Goal: Task Accomplishment & Management: Manage account settings

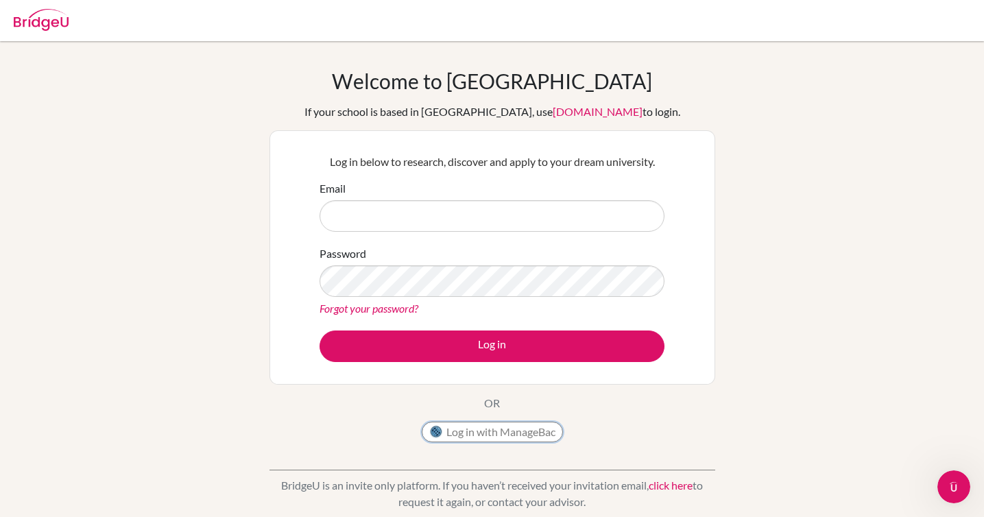
click at [512, 427] on button "Log in with ManageBac" at bounding box center [492, 432] width 141 height 21
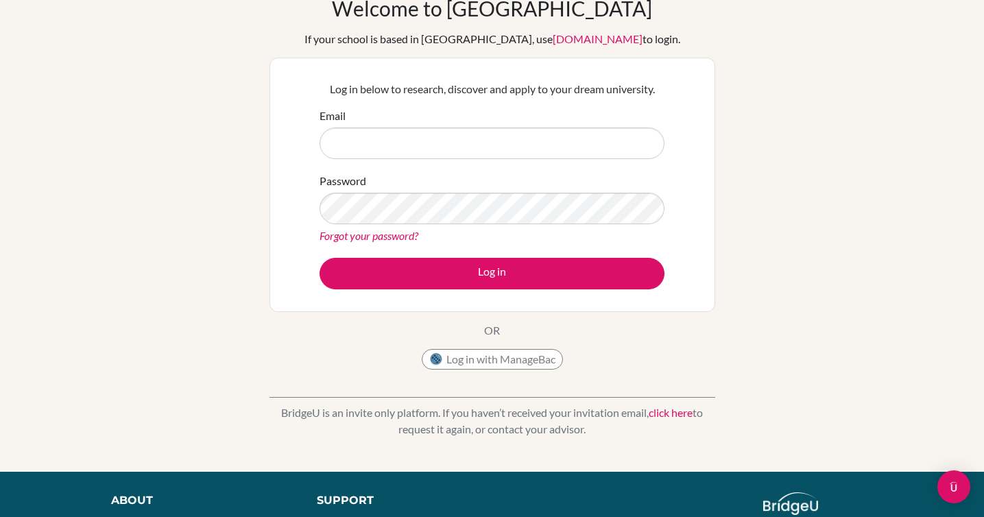
scroll to position [49, 0]
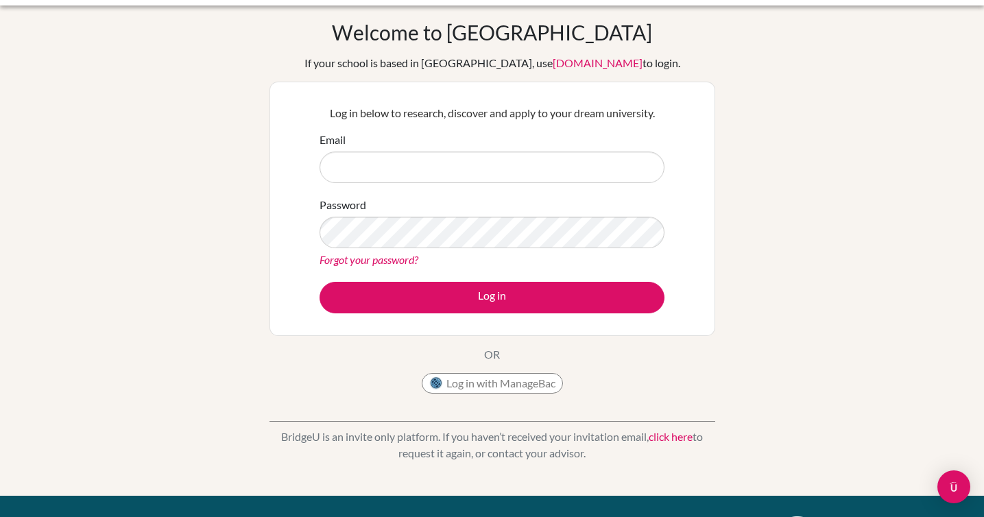
click at [516, 181] on input "Email" at bounding box center [492, 168] width 345 height 32
type input "[EMAIL_ADDRESS][DOMAIN_NAME]"
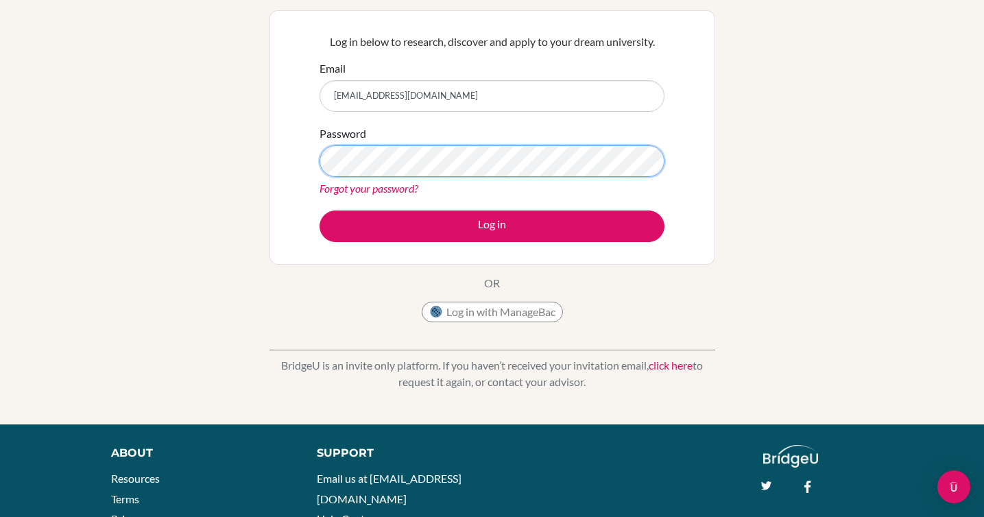
click at [320, 211] on button "Log in" at bounding box center [492, 227] width 345 height 32
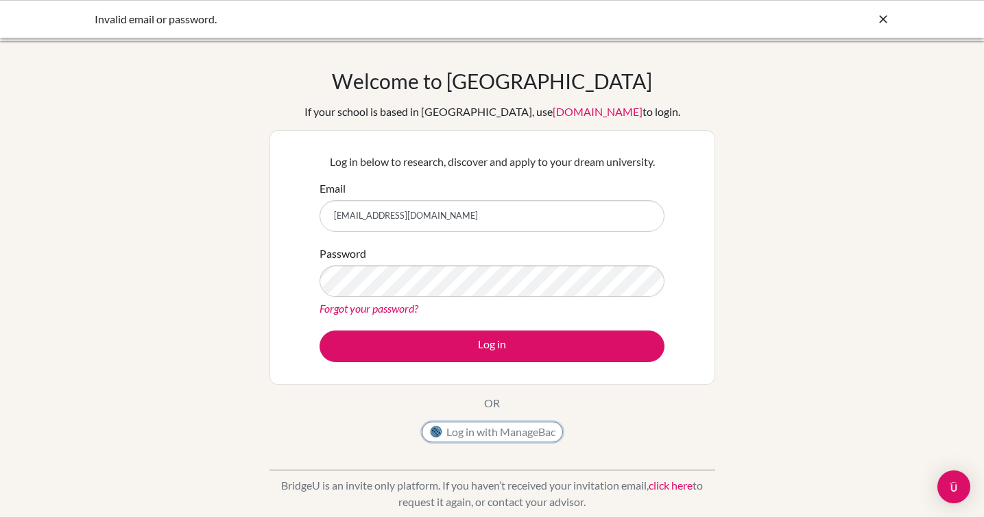
click at [458, 426] on button "Log in with ManageBac" at bounding box center [492, 432] width 141 height 21
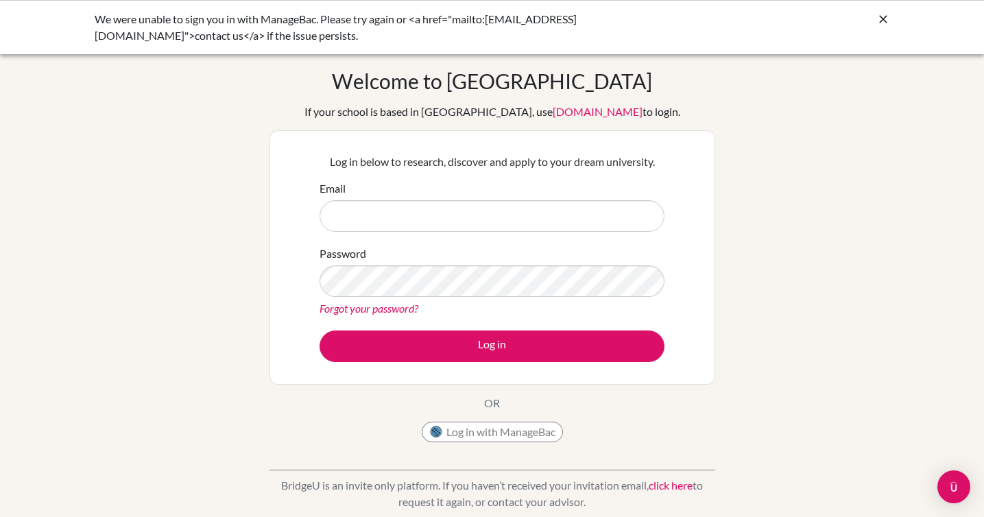
click at [885, 19] on icon at bounding box center [883, 19] width 14 height 14
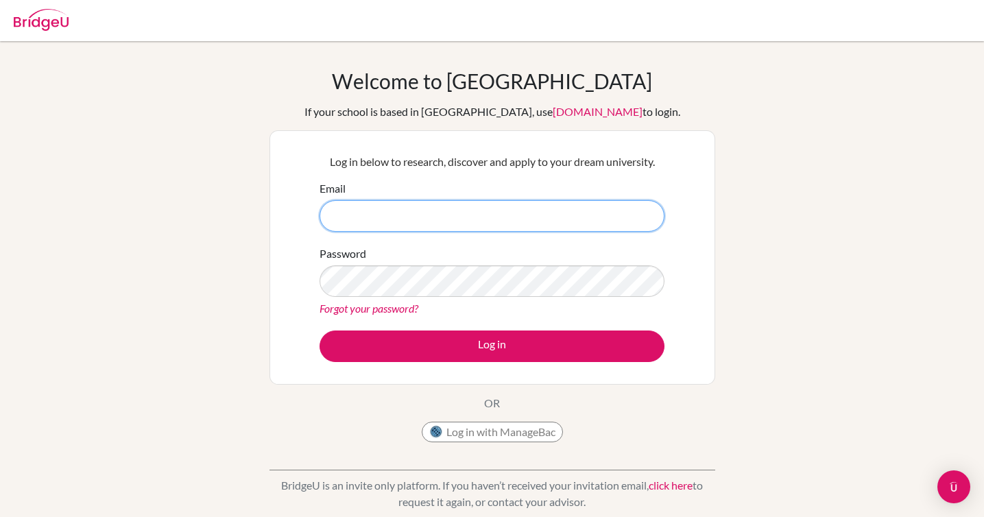
click at [496, 215] on input "Email" at bounding box center [492, 216] width 345 height 32
type input "[EMAIL_ADDRESS][DOMAIN_NAME]"
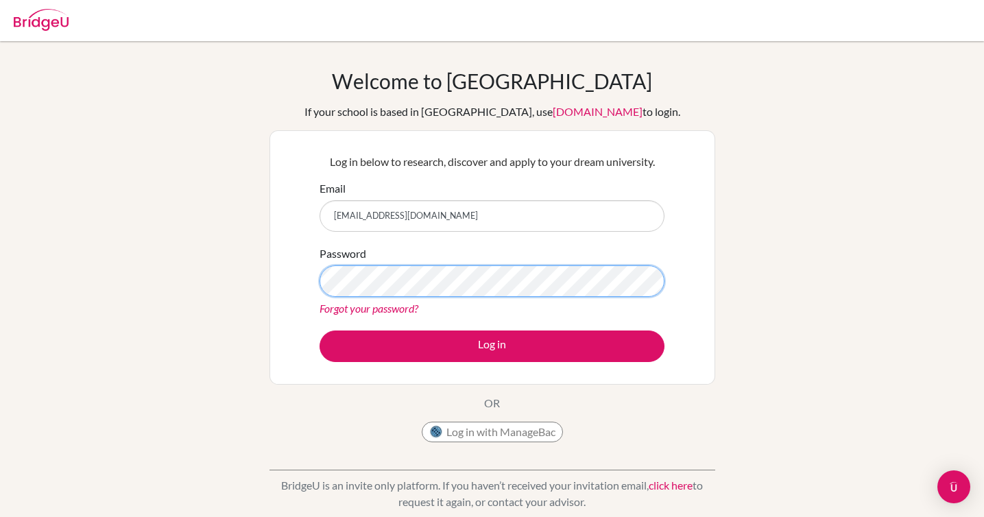
click at [320, 331] on button "Log in" at bounding box center [492, 347] width 345 height 32
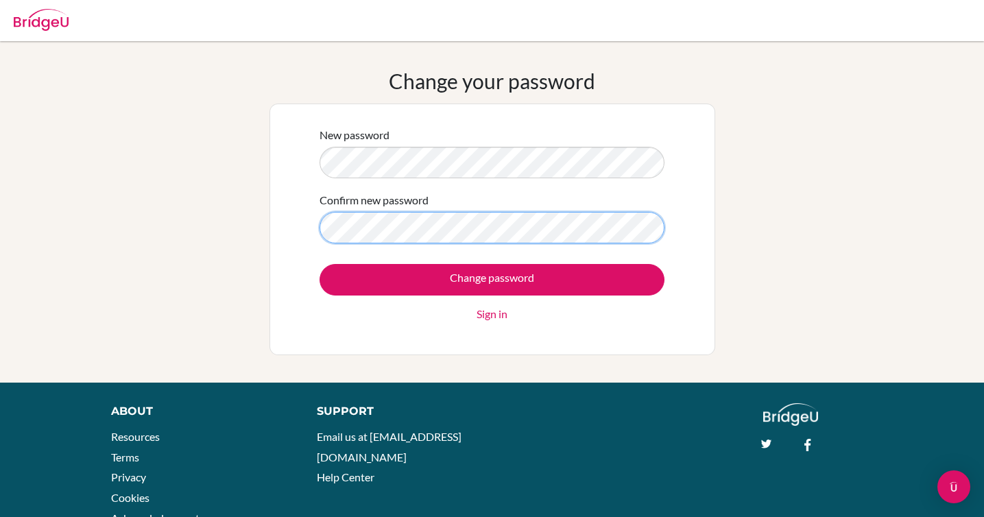
click at [320, 264] on input "Change password" at bounding box center [492, 280] width 345 height 32
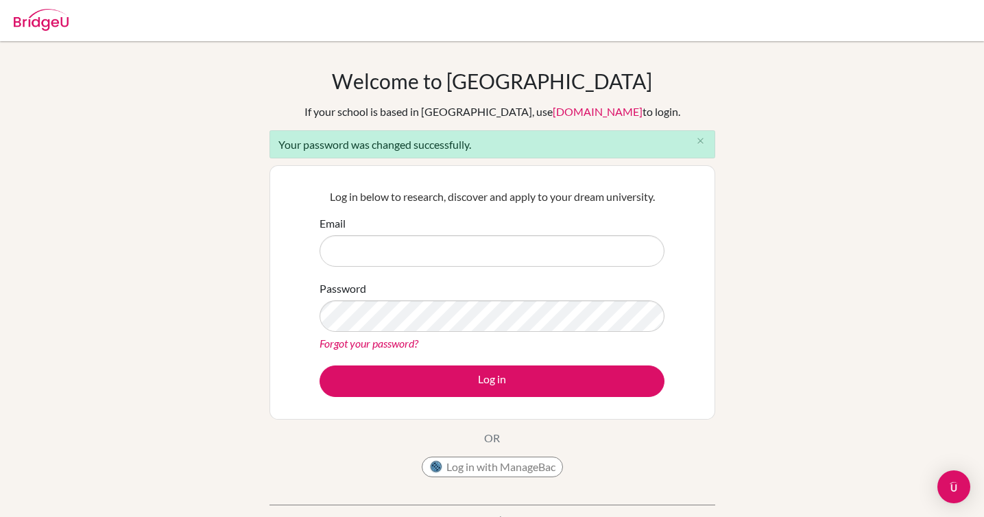
click at [446, 253] on input "Email" at bounding box center [492, 251] width 345 height 32
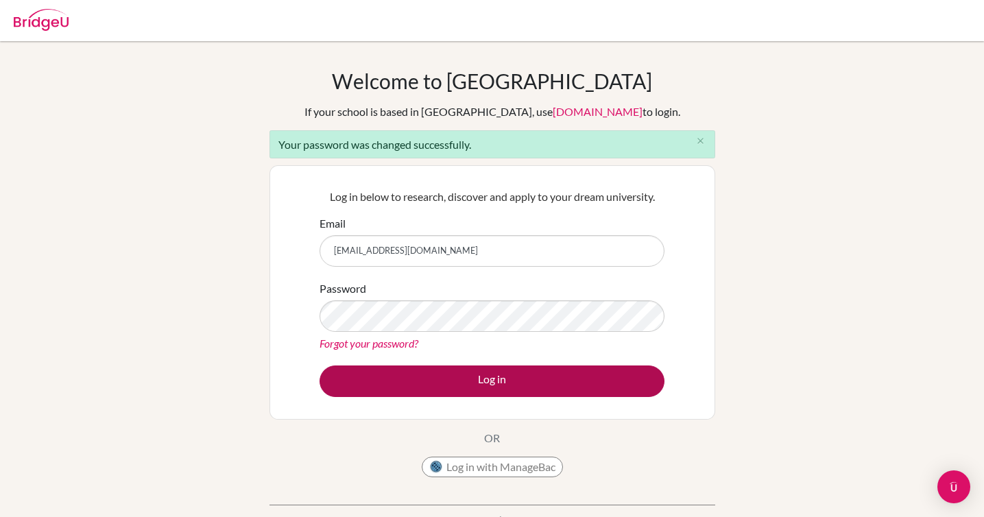
type input "ntran1@bisvietnam.com"
click at [474, 388] on button "Log in" at bounding box center [492, 381] width 345 height 32
